Goal: Navigation & Orientation: Find specific page/section

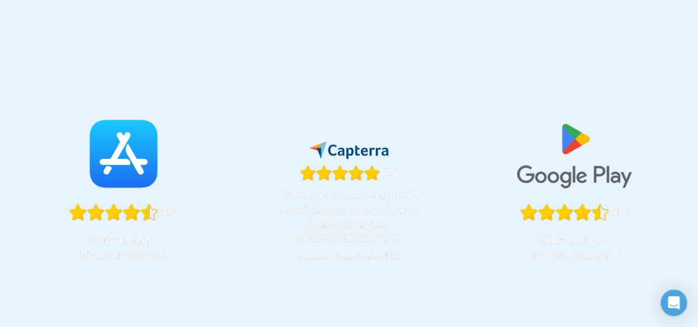
scroll to position [331, 0]
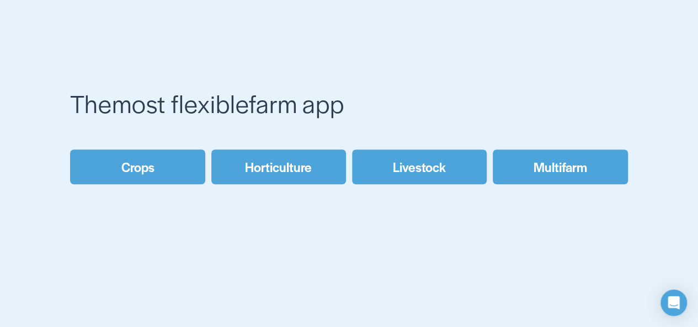
click at [178, 173] on link "Crops" at bounding box center [137, 166] width 135 height 35
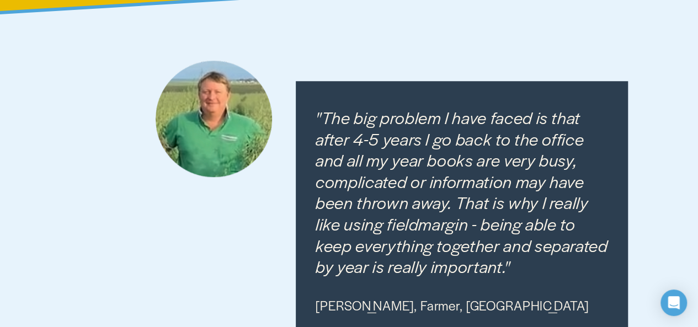
scroll to position [451, 0]
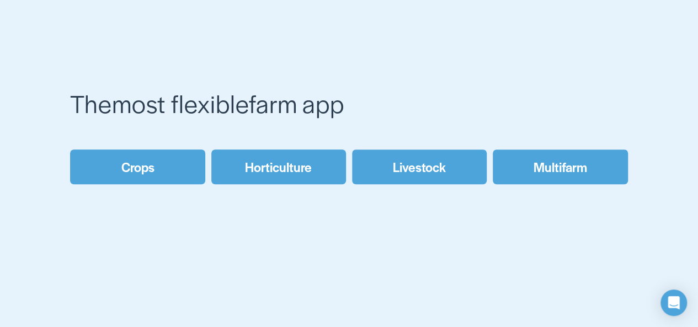
click at [576, 166] on link "Multifarm" at bounding box center [559, 166] width 135 height 35
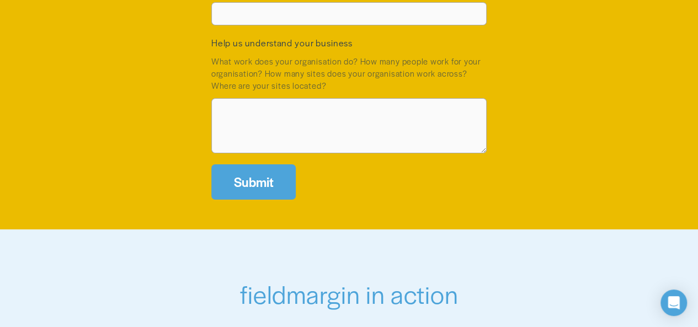
scroll to position [1931, 0]
